Goal: Information Seeking & Learning: Learn about a topic

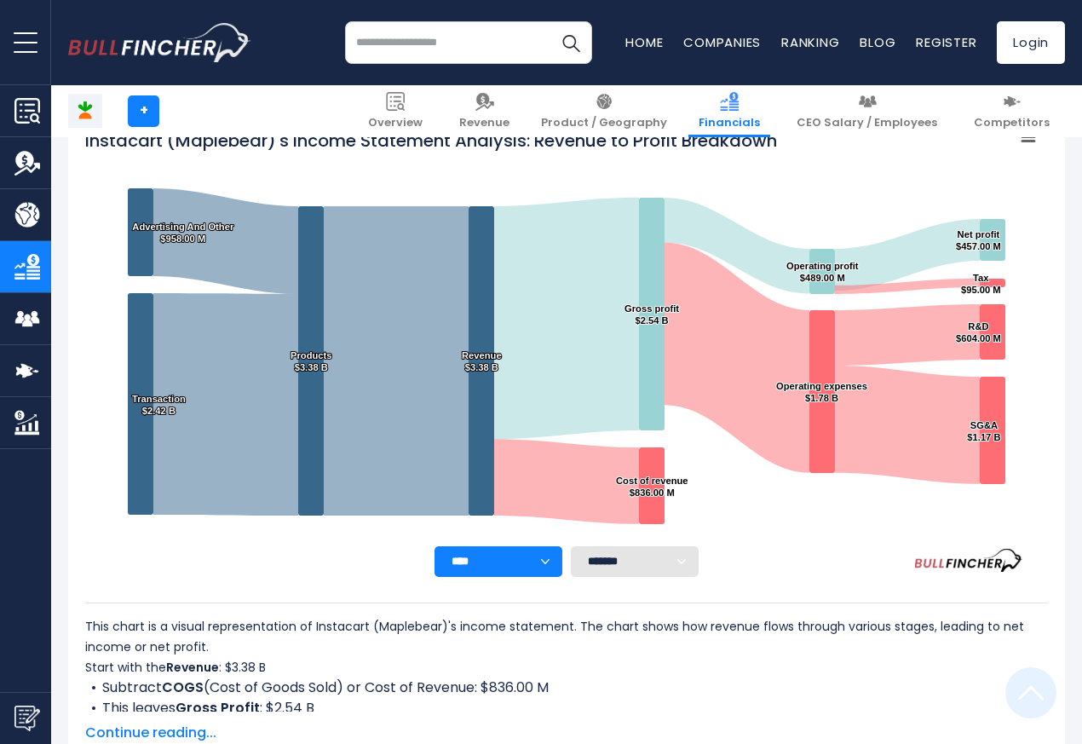
scroll to position [922, 0]
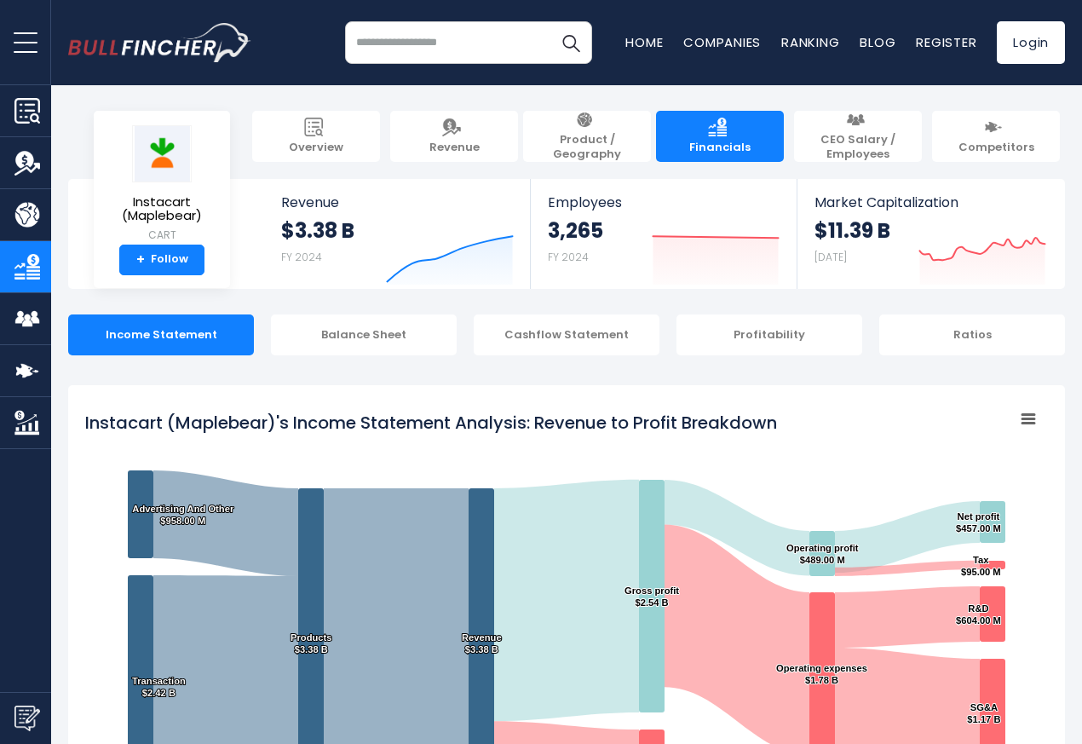
scroll to position [922, 0]
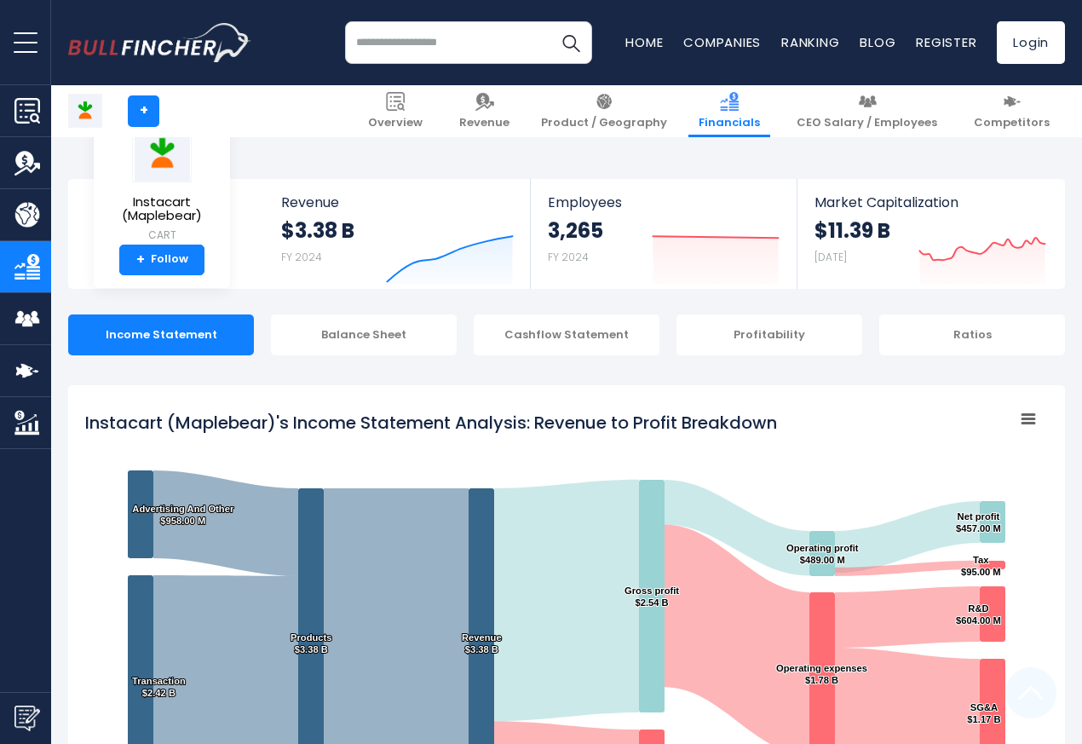
scroll to position [922, 0]
